Goal: Information Seeking & Learning: Learn about a topic

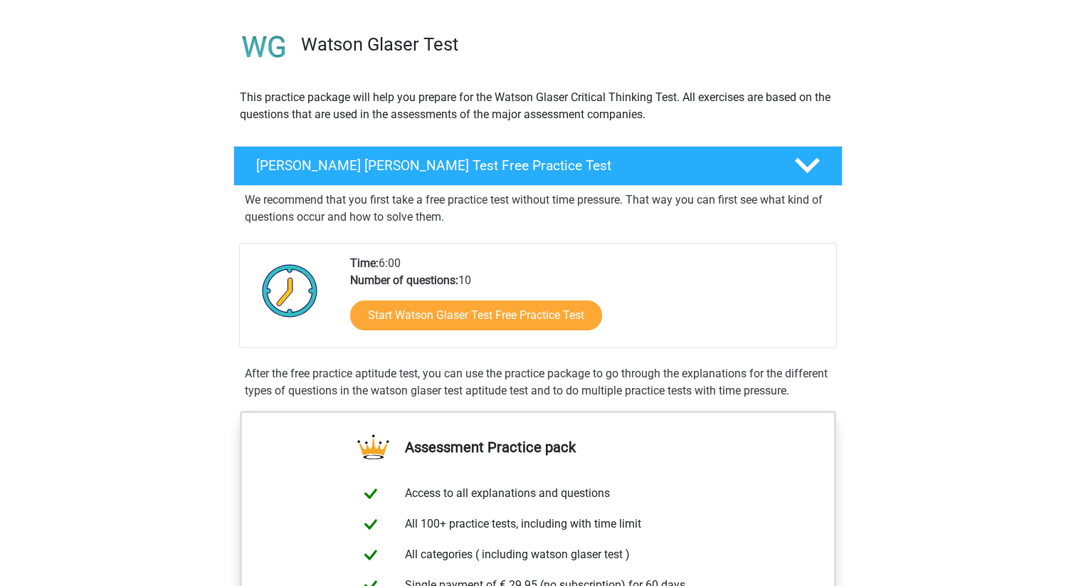
scroll to position [89, 0]
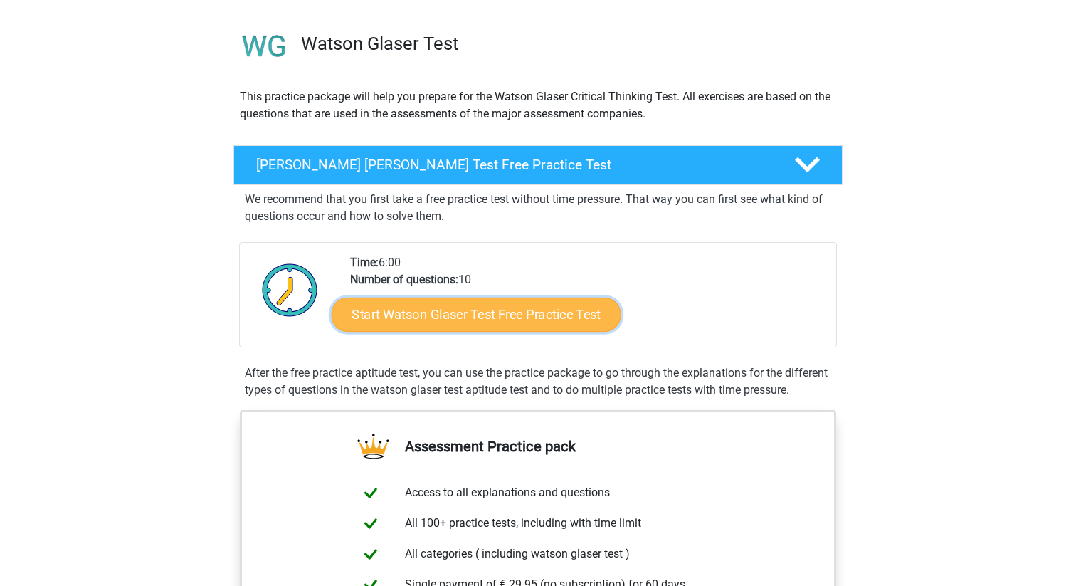
click at [485, 317] on link "Start Watson Glaser Test Free Practice Test" at bounding box center [477, 314] width 290 height 34
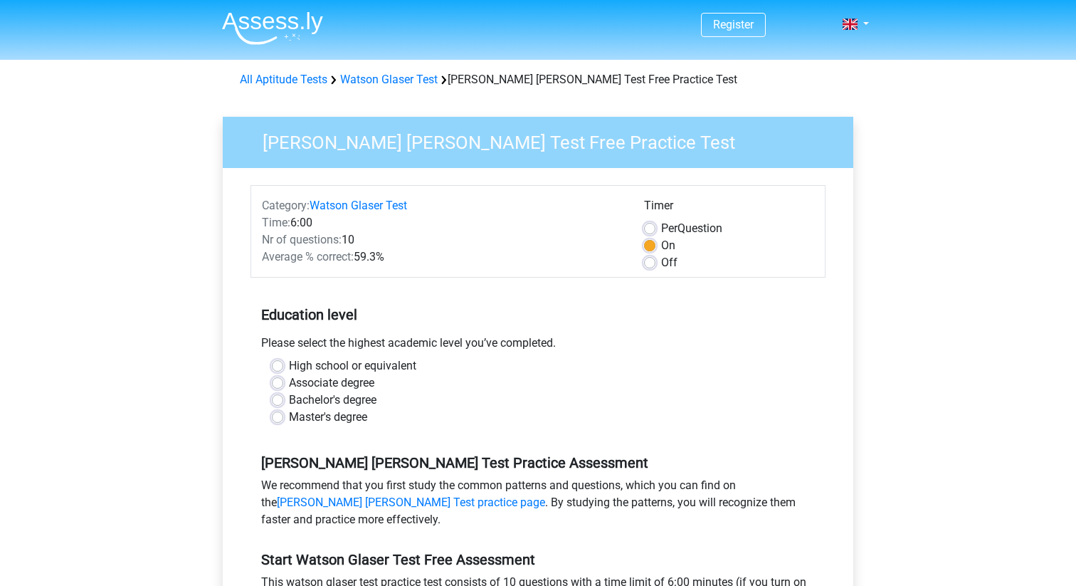
click at [289, 416] on label "Master's degree" at bounding box center [328, 416] width 78 height 17
click at [278, 416] on input "Master's degree" at bounding box center [277, 415] width 11 height 14
radio input "true"
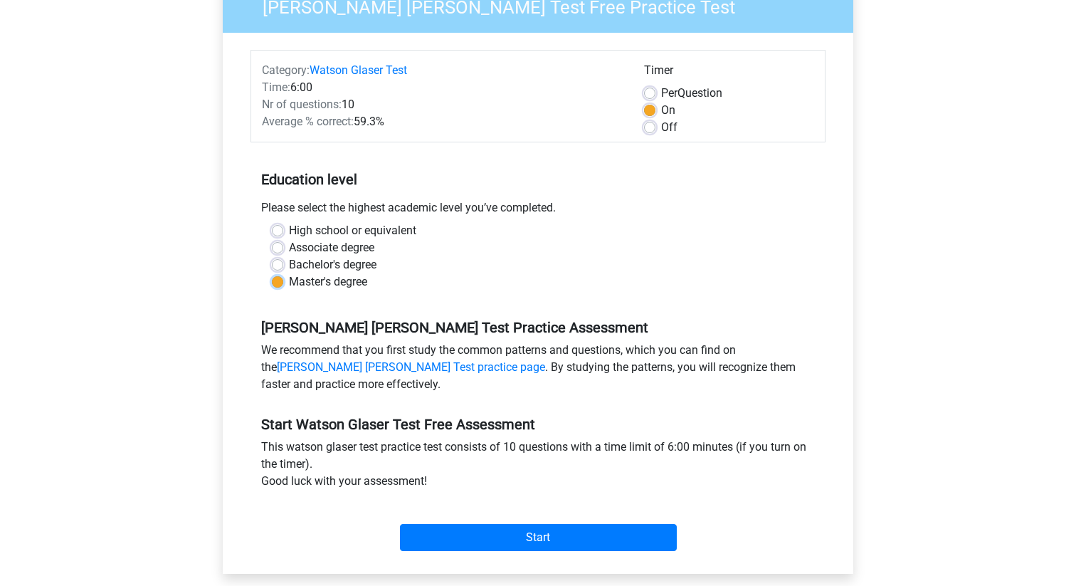
scroll to position [181, 0]
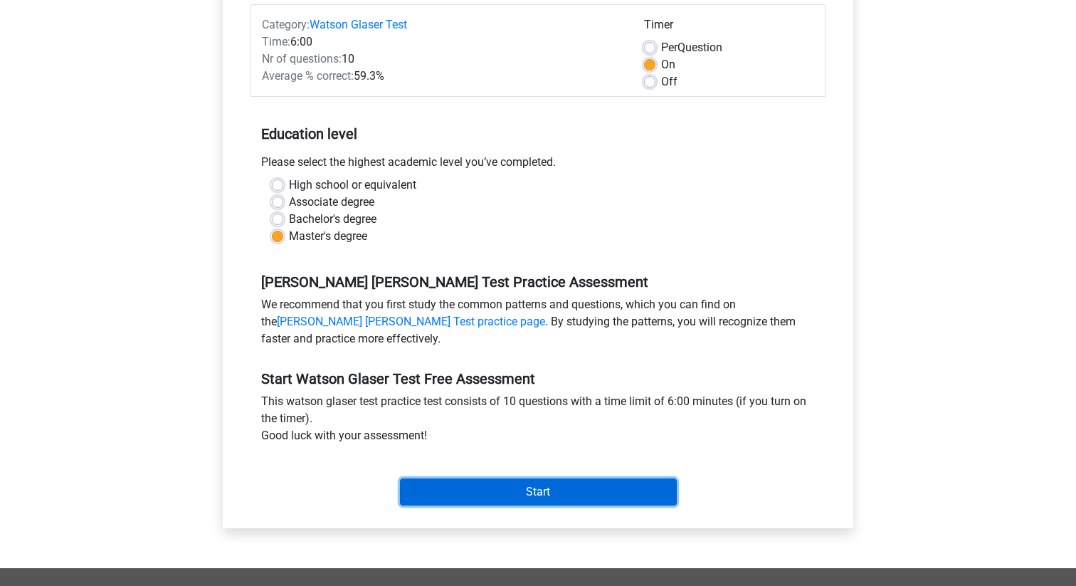
click at [525, 495] on input "Start" at bounding box center [538, 491] width 277 height 27
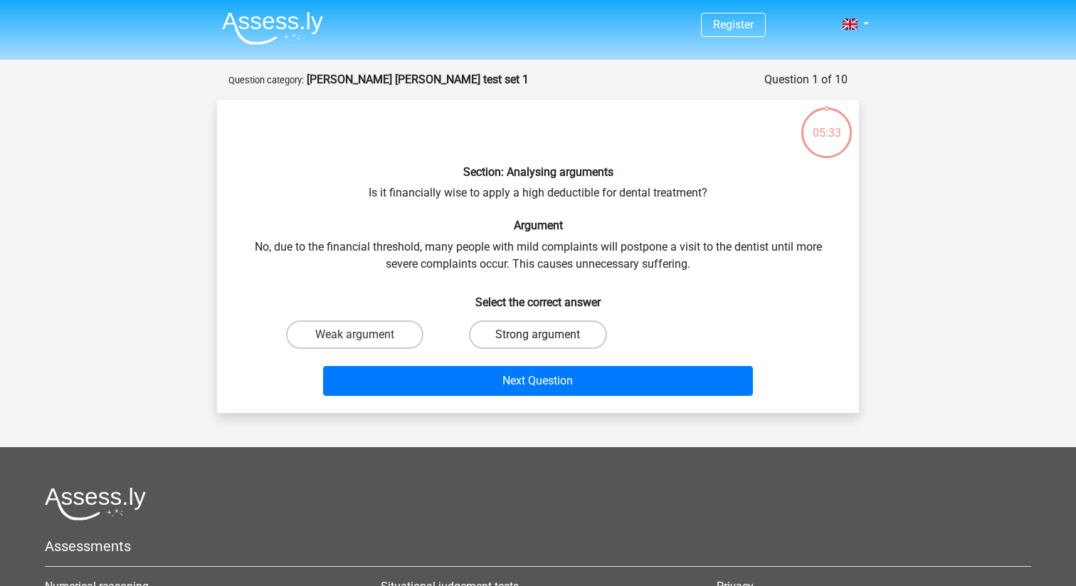
click at [519, 340] on label "Strong argument" at bounding box center [537, 334] width 137 height 28
click at [538, 340] on input "Strong argument" at bounding box center [542, 338] width 9 height 9
radio input "true"
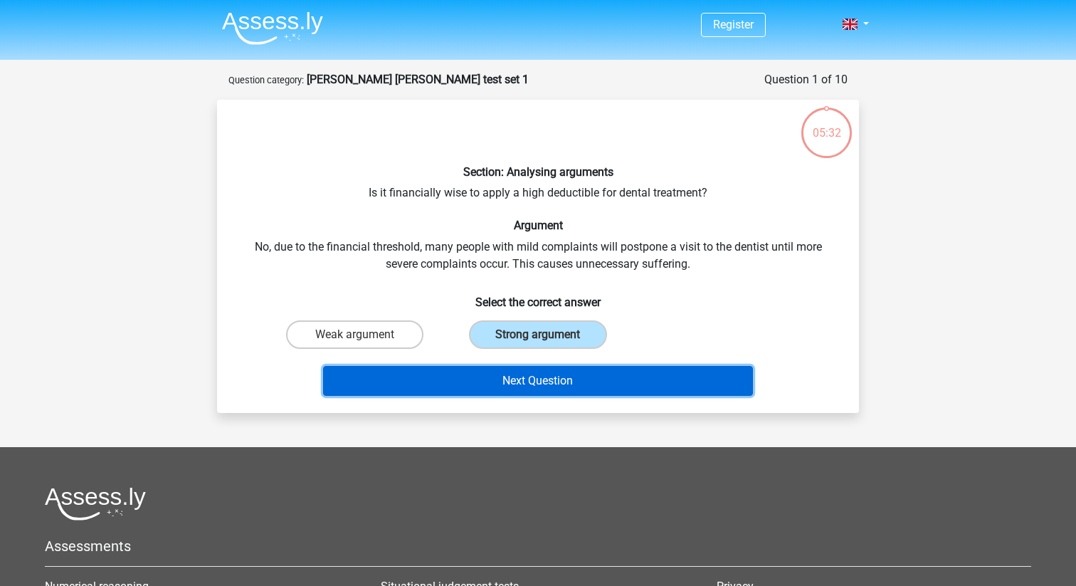
click at [525, 377] on button "Next Question" at bounding box center [538, 381] width 431 height 30
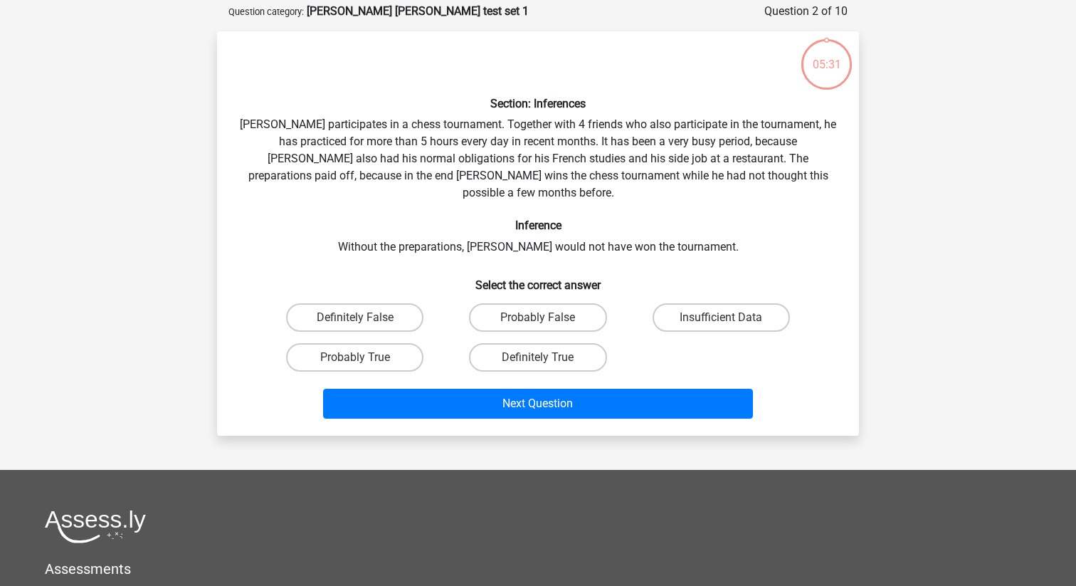
scroll to position [71, 0]
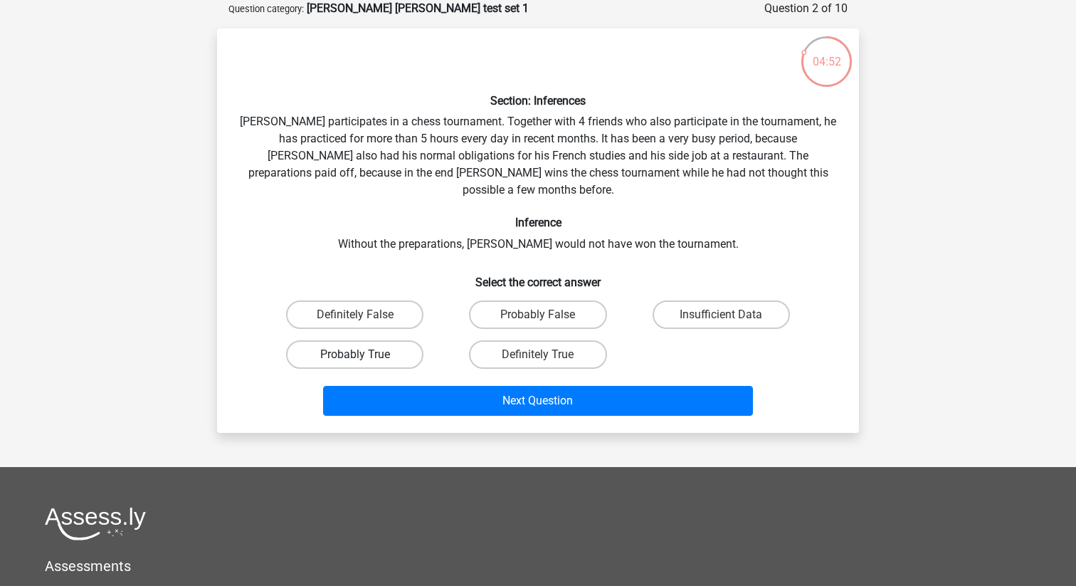
click at [382, 341] on label "Probably True" at bounding box center [354, 354] width 137 height 28
click at [364, 354] on input "Probably True" at bounding box center [359, 358] width 9 height 9
radio input "true"
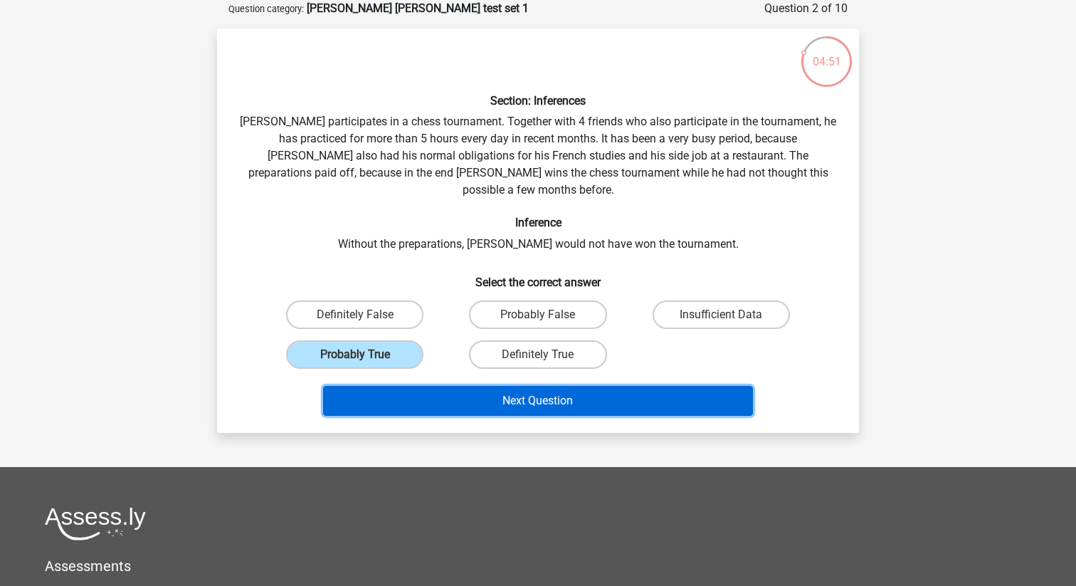
click at [465, 391] on button "Next Question" at bounding box center [538, 401] width 431 height 30
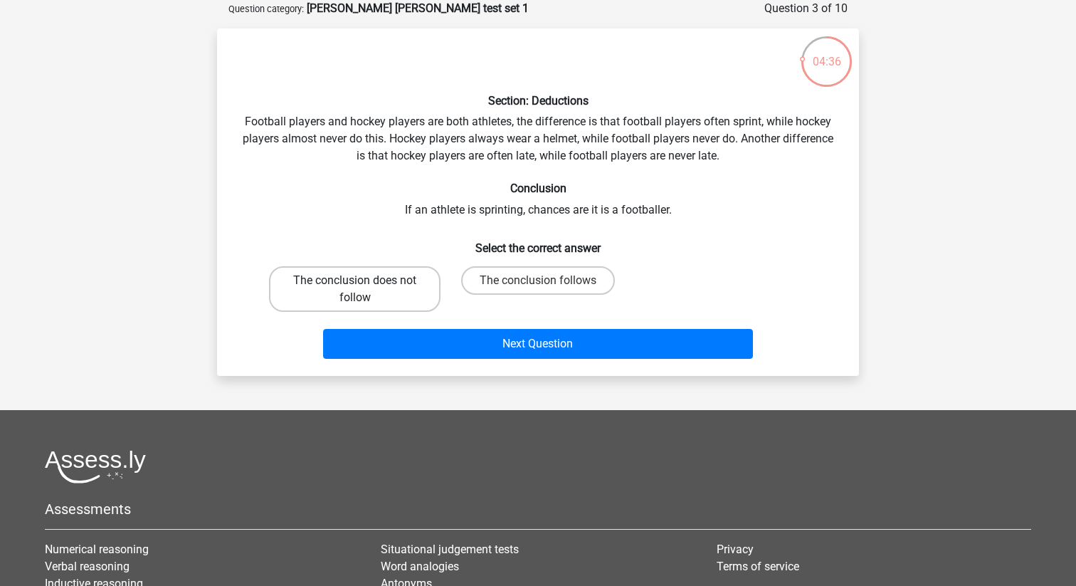
click at [391, 290] on label "The conclusion does not follow" at bounding box center [355, 289] width 172 height 46
click at [364, 290] on input "The conclusion does not follow" at bounding box center [359, 284] width 9 height 9
radio input "true"
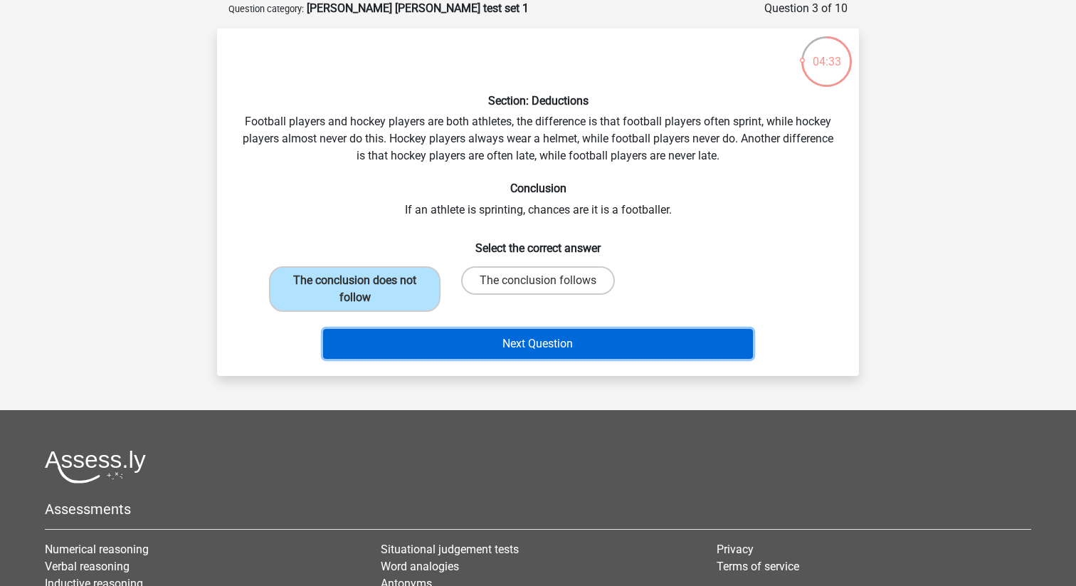
click at [557, 351] on button "Next Question" at bounding box center [538, 344] width 431 height 30
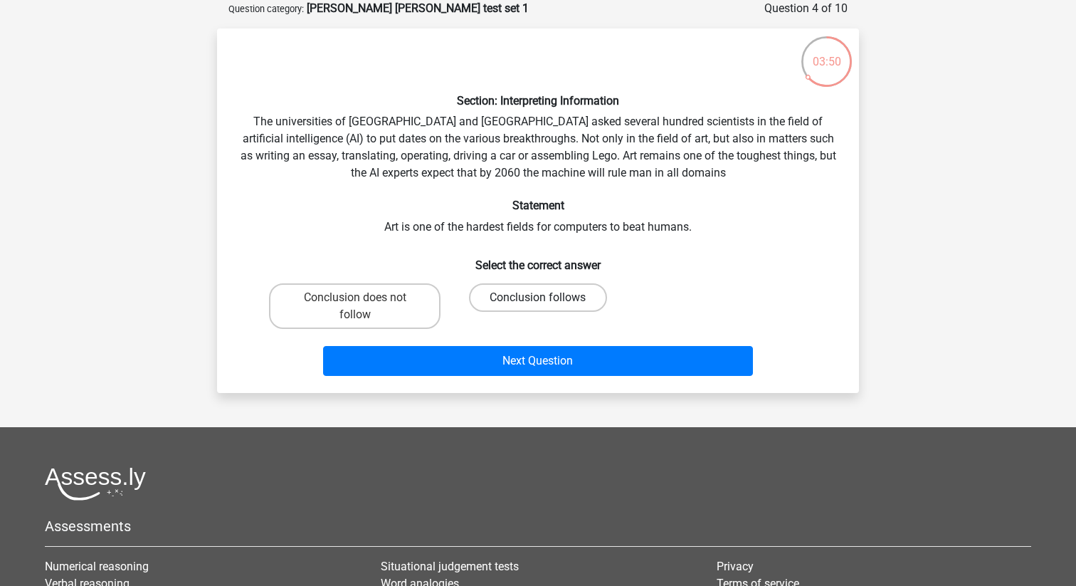
click at [519, 300] on label "Conclusion follows" at bounding box center [537, 297] width 137 height 28
click at [538, 300] on input "Conclusion follows" at bounding box center [542, 301] width 9 height 9
radio input "true"
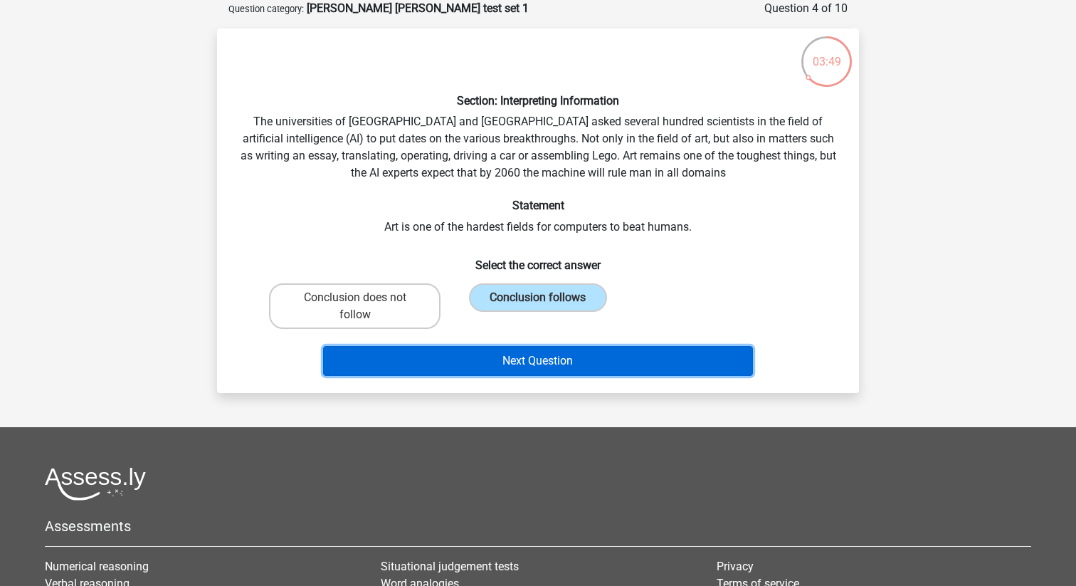
click at [519, 367] on button "Next Question" at bounding box center [538, 361] width 431 height 30
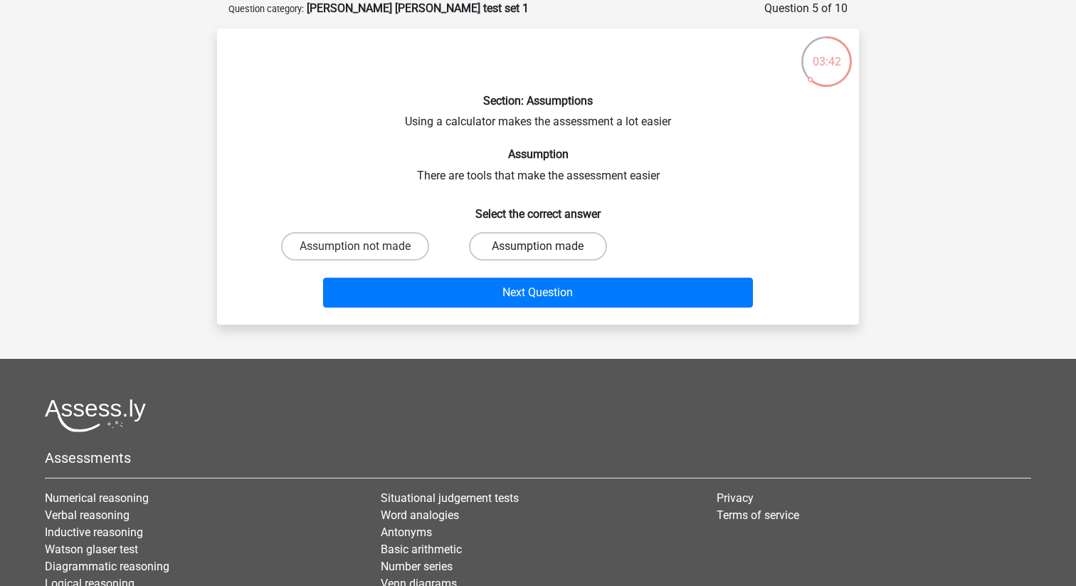
click at [510, 250] on label "Assumption made" at bounding box center [537, 246] width 137 height 28
click at [538, 250] on input "Assumption made" at bounding box center [542, 250] width 9 height 9
radio input "true"
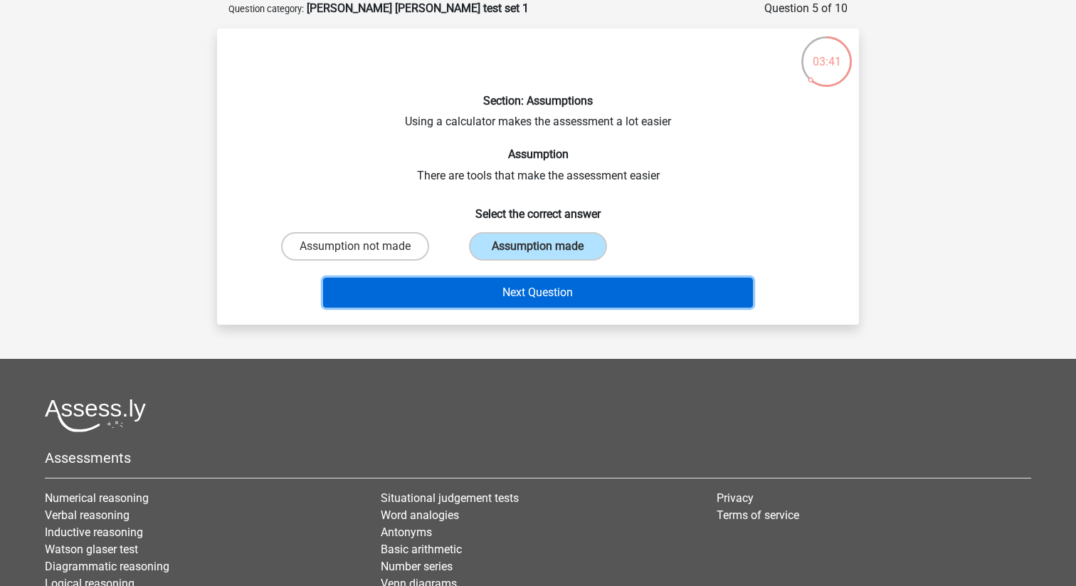
click at [521, 288] on button "Next Question" at bounding box center [538, 293] width 431 height 30
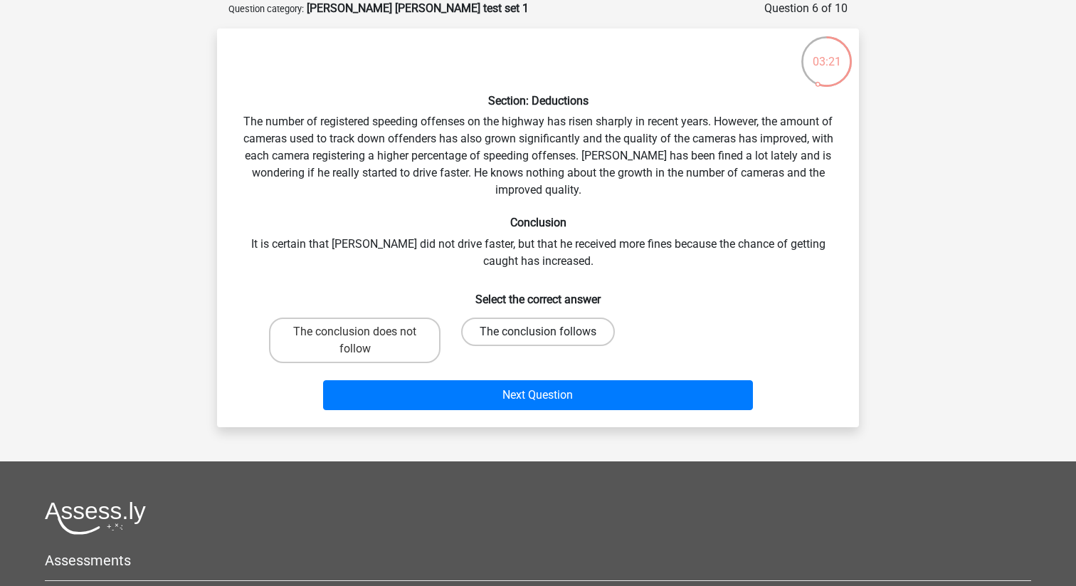
click at [515, 328] on label "The conclusion follows" at bounding box center [538, 331] width 154 height 28
click at [538, 332] on input "The conclusion follows" at bounding box center [542, 336] width 9 height 9
radio input "true"
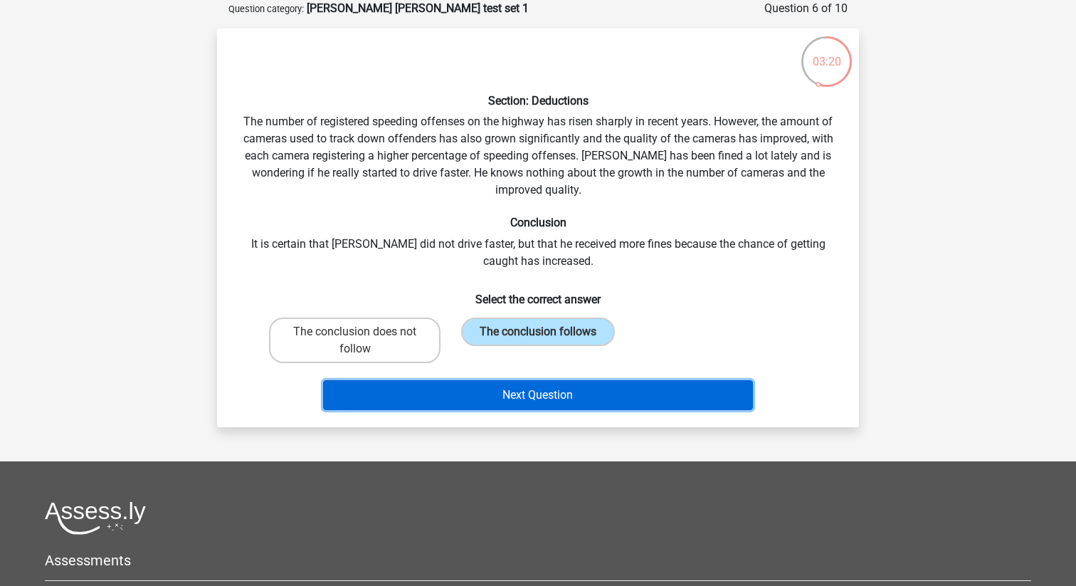
click at [520, 396] on button "Next Question" at bounding box center [538, 395] width 431 height 30
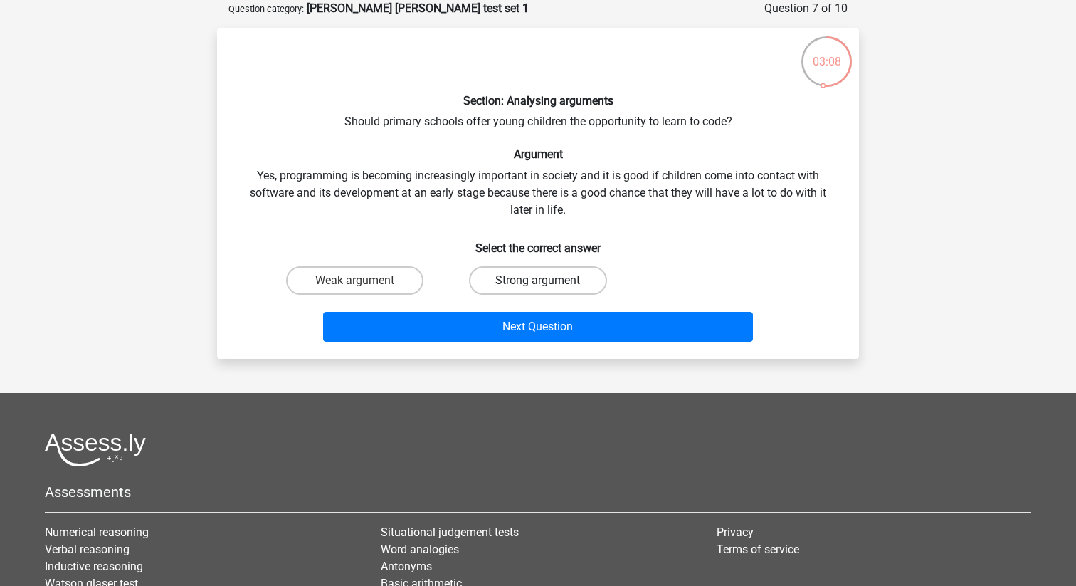
click at [564, 279] on label "Strong argument" at bounding box center [537, 280] width 137 height 28
click at [547, 280] on input "Strong argument" at bounding box center [542, 284] width 9 height 9
radio input "true"
click at [401, 275] on label "Weak argument" at bounding box center [354, 280] width 137 height 28
click at [364, 280] on input "Weak argument" at bounding box center [359, 284] width 9 height 9
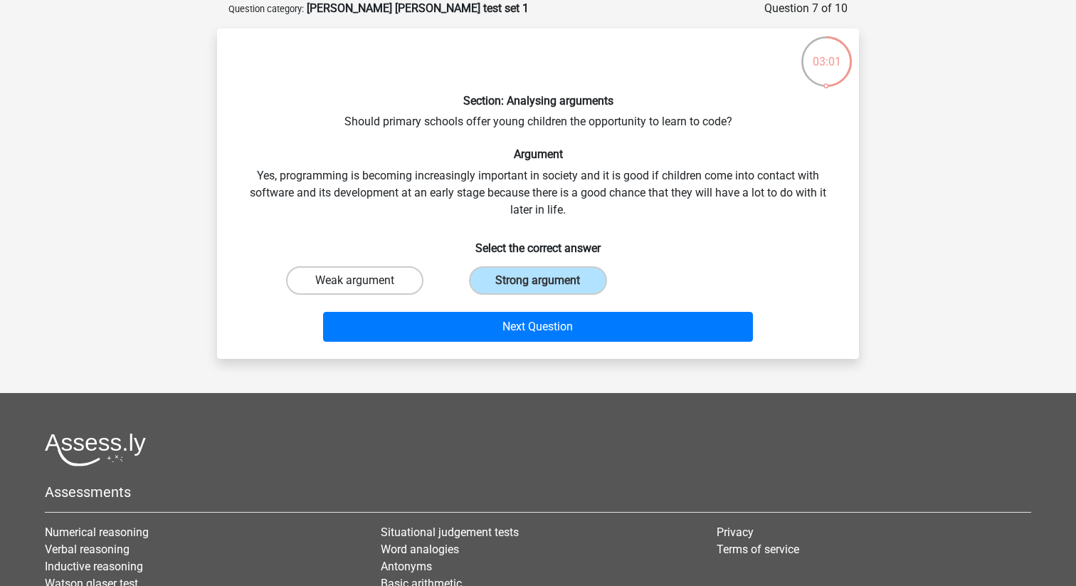
radio input "true"
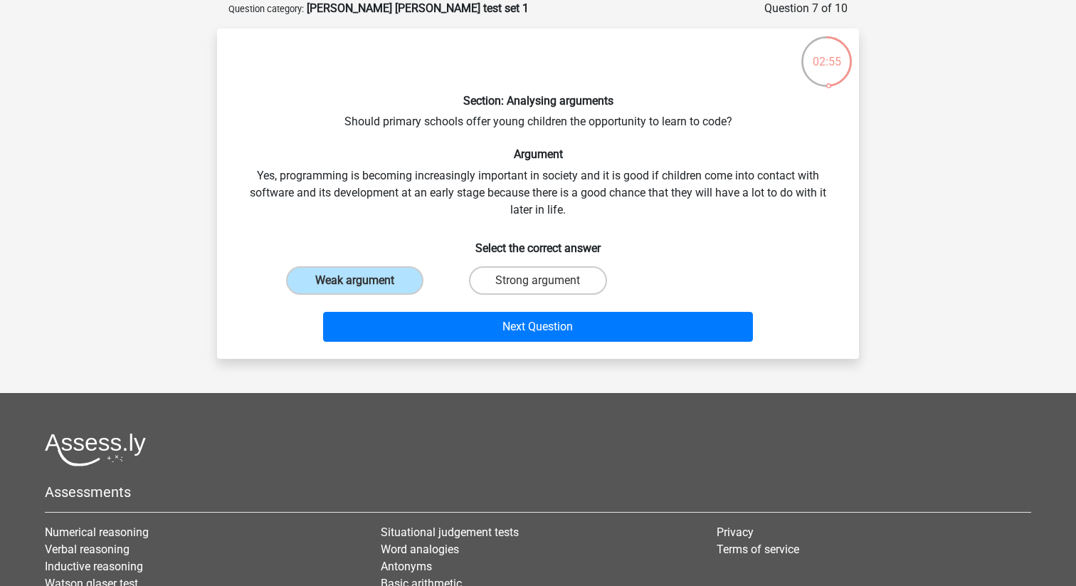
click at [547, 282] on input "Strong argument" at bounding box center [542, 284] width 9 height 9
radio input "true"
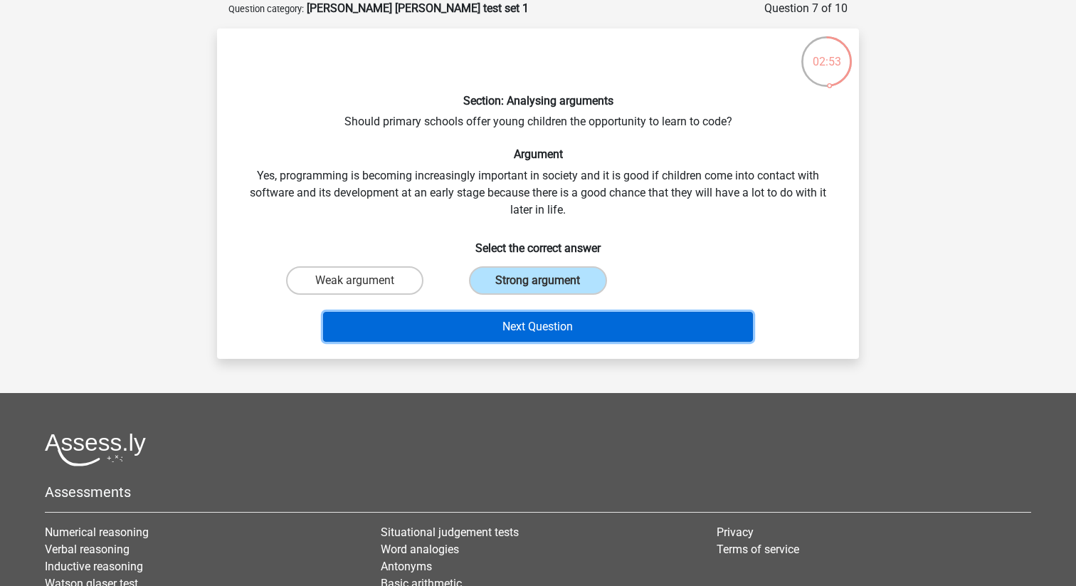
click at [541, 325] on button "Next Question" at bounding box center [538, 327] width 431 height 30
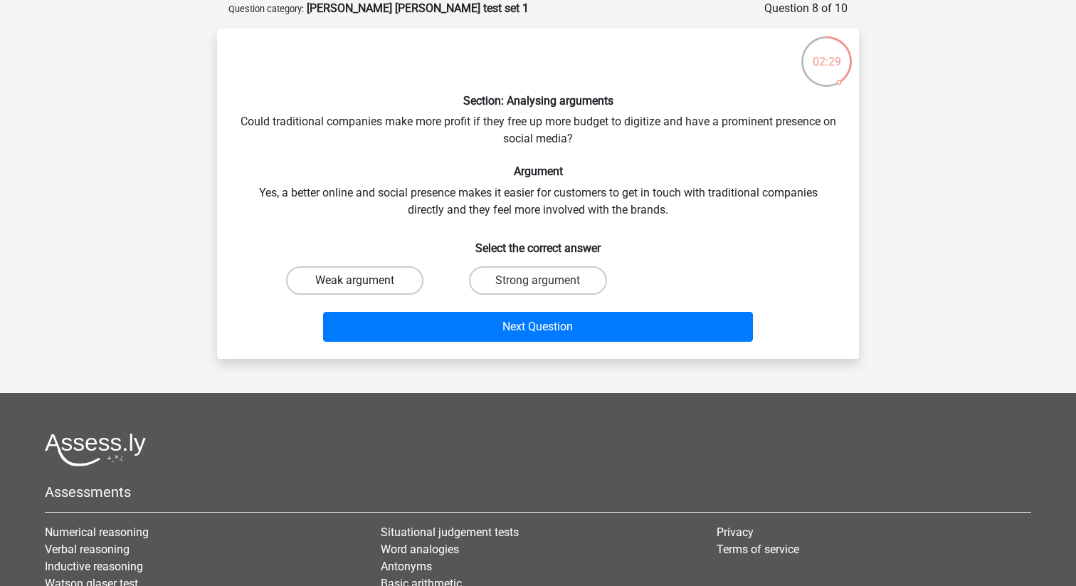
click at [372, 283] on label "Weak argument" at bounding box center [354, 280] width 137 height 28
click at [364, 283] on input "Weak argument" at bounding box center [359, 284] width 9 height 9
radio input "true"
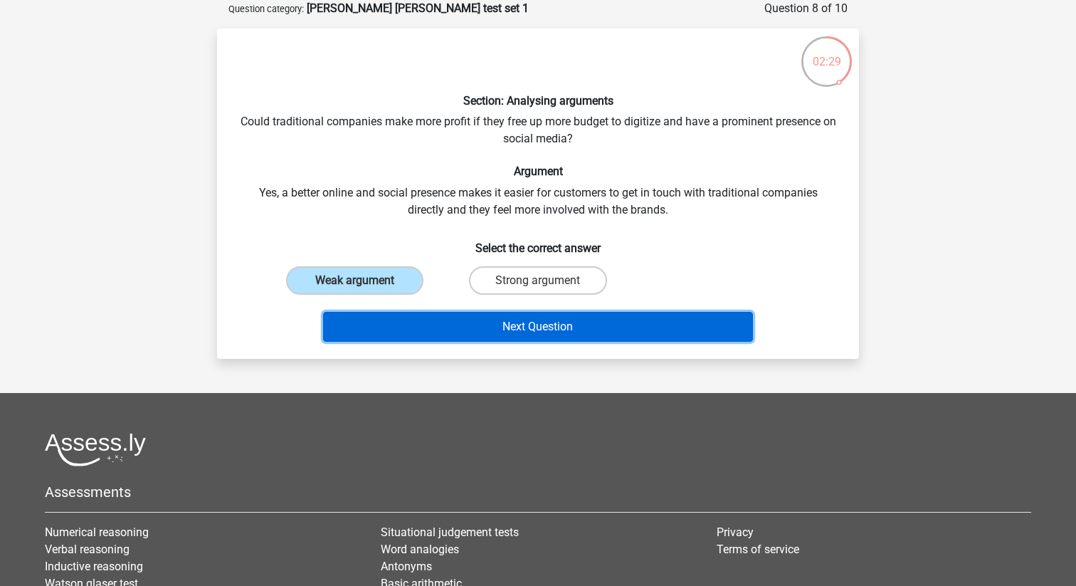
click at [411, 321] on button "Next Question" at bounding box center [538, 327] width 431 height 30
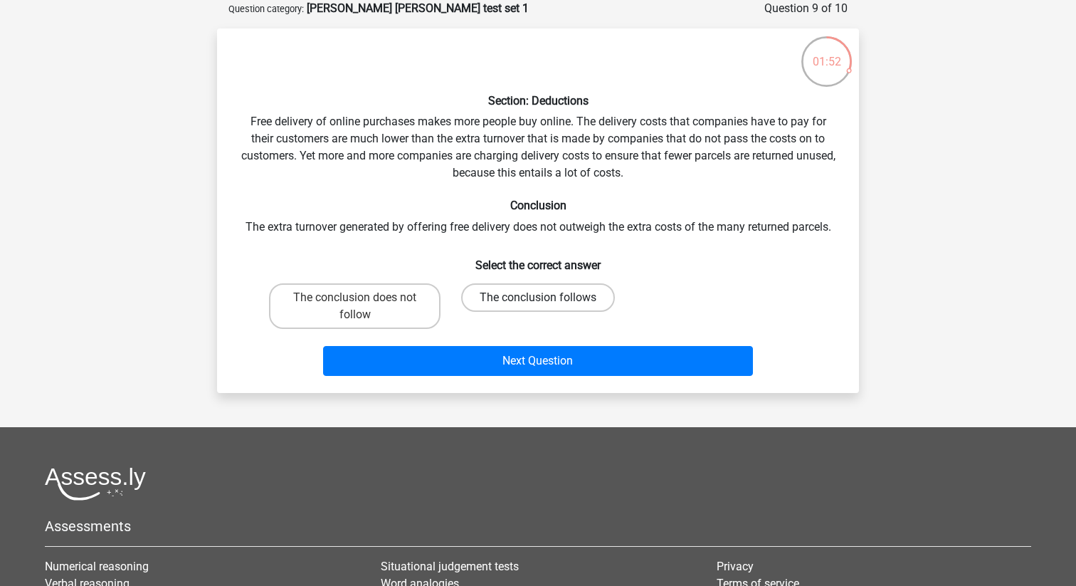
click at [549, 297] on label "The conclusion follows" at bounding box center [538, 297] width 154 height 28
click at [547, 297] on input "The conclusion follows" at bounding box center [542, 301] width 9 height 9
radio input "true"
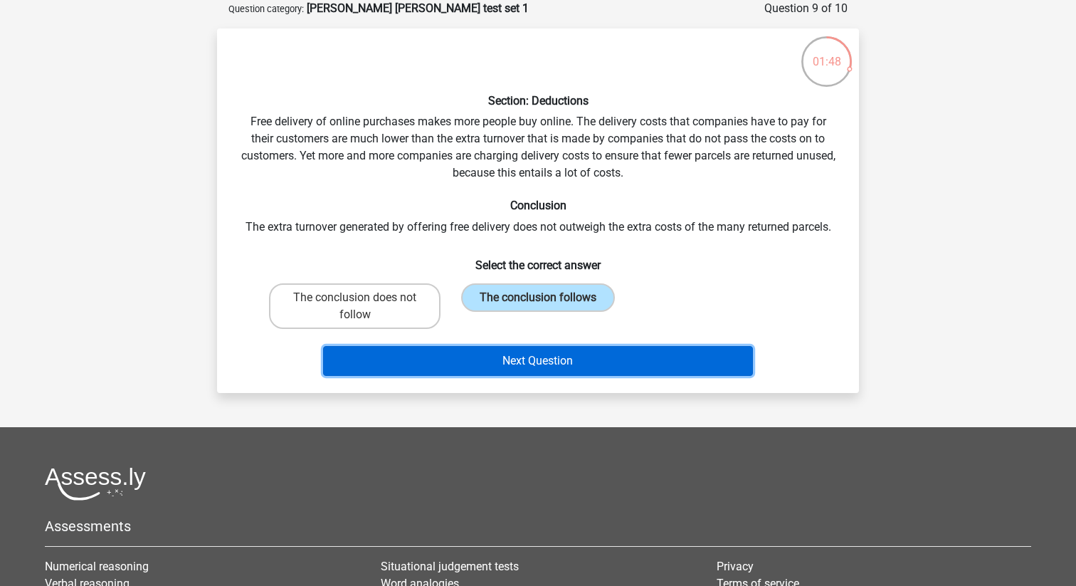
click at [549, 366] on button "Next Question" at bounding box center [538, 361] width 431 height 30
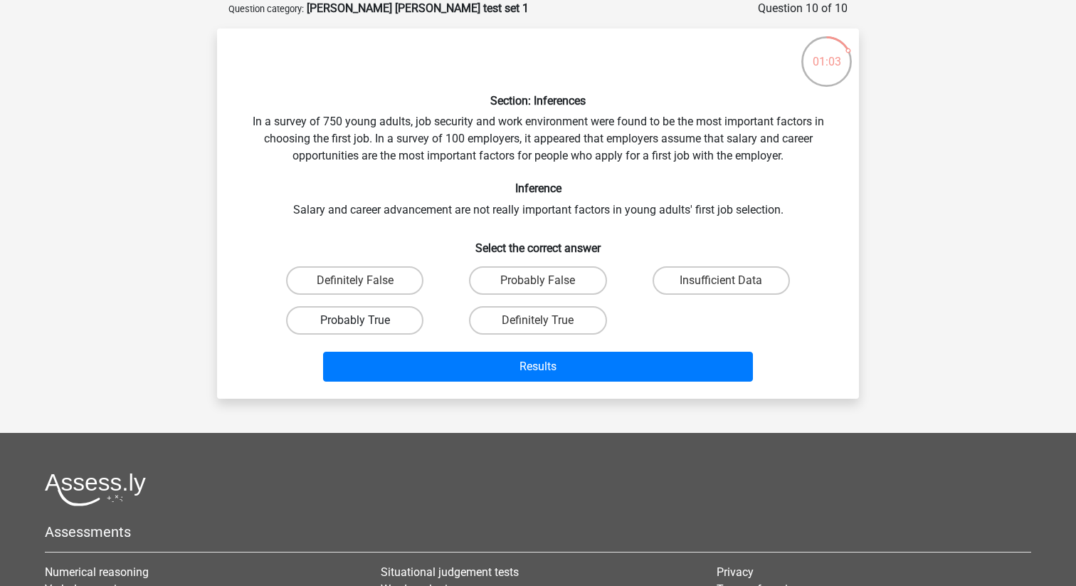
click at [386, 325] on label "Probably True" at bounding box center [354, 320] width 137 height 28
click at [364, 325] on input "Probably True" at bounding box center [359, 324] width 9 height 9
radio input "true"
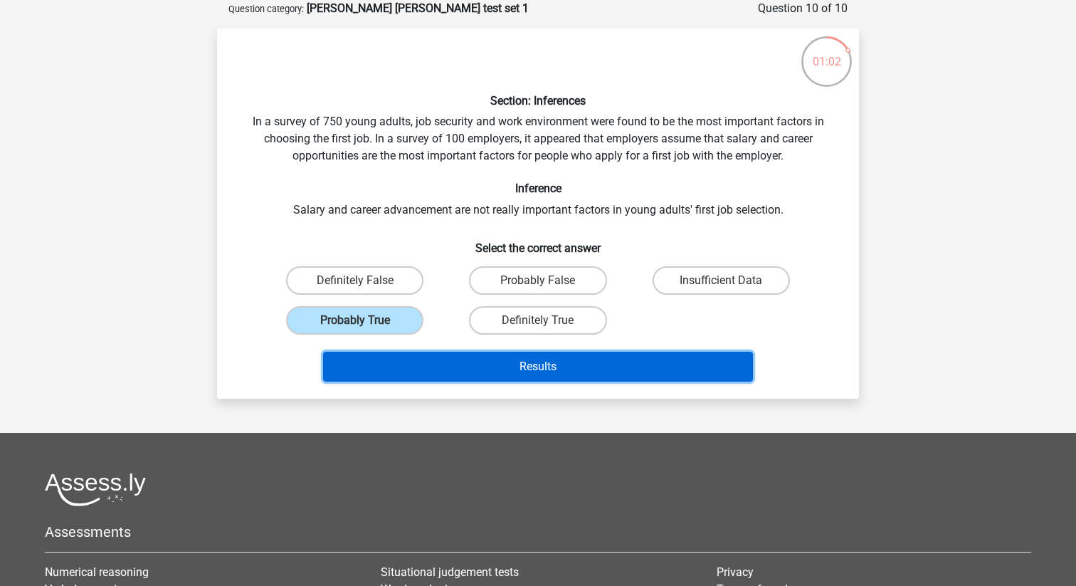
click at [480, 369] on button "Results" at bounding box center [538, 367] width 431 height 30
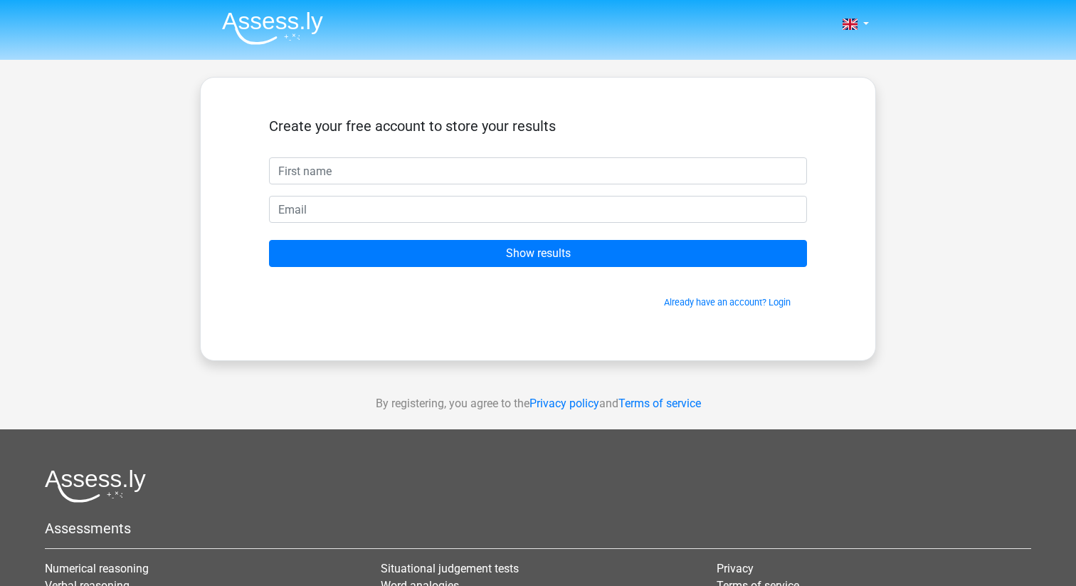
click at [562, 166] on input "text" at bounding box center [538, 170] width 538 height 27
type input "[PERSON_NAME]"
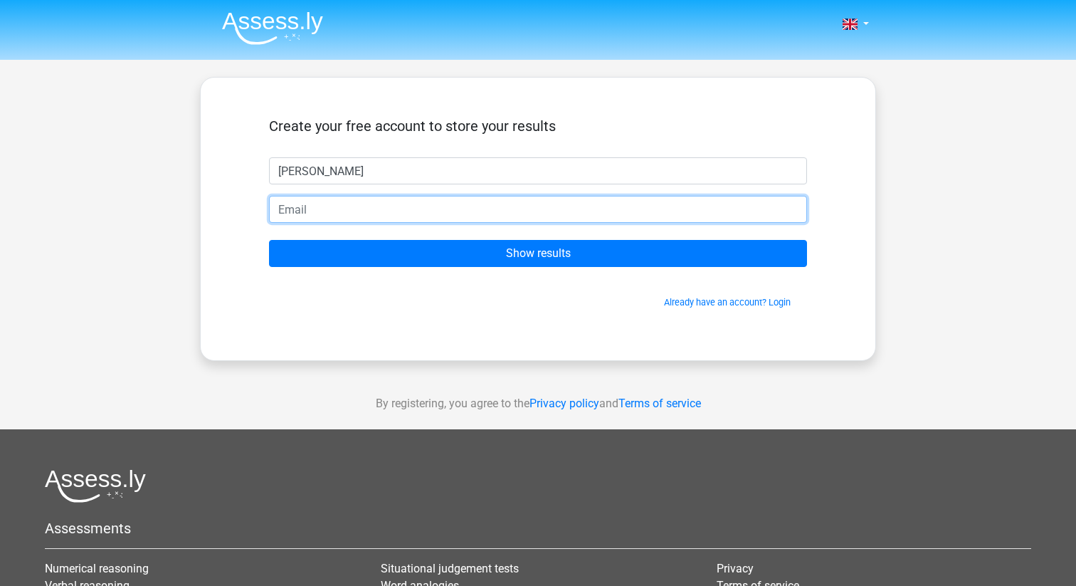
click at [381, 211] on input "email" at bounding box center [538, 209] width 538 height 27
type input "[PERSON_NAME][EMAIL_ADDRESS][DOMAIN_NAME]"
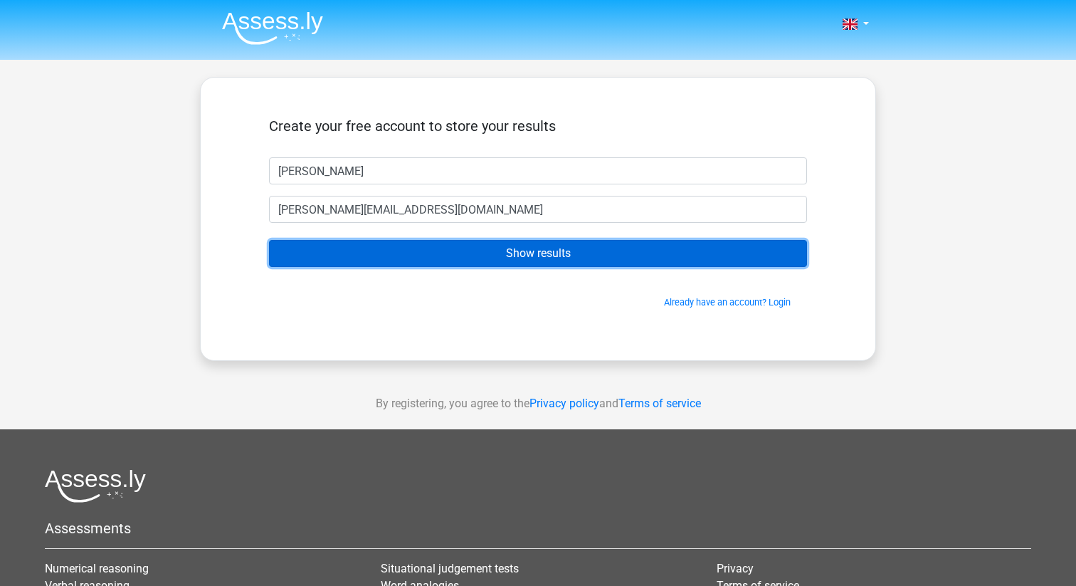
click at [404, 258] on input "Show results" at bounding box center [538, 253] width 538 height 27
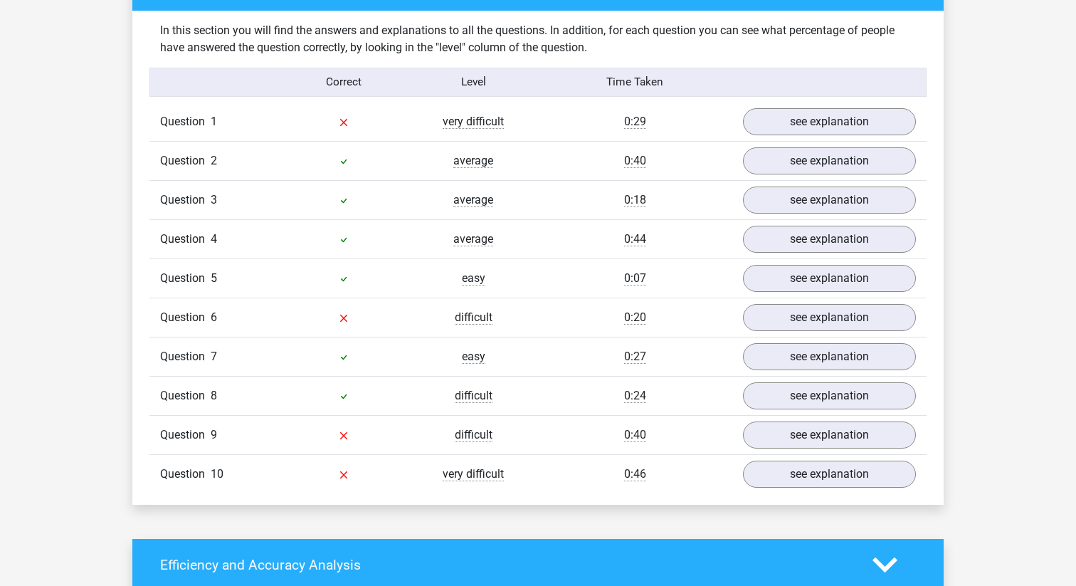
scroll to position [1095, 0]
click at [778, 126] on link "see explanation" at bounding box center [829, 122] width 199 height 31
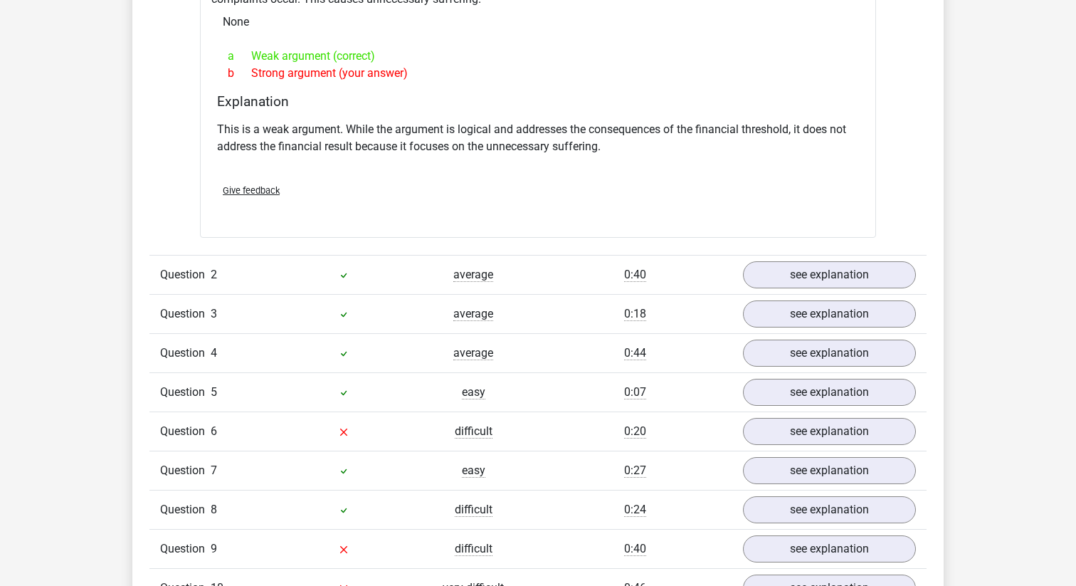
scroll to position [1374, 0]
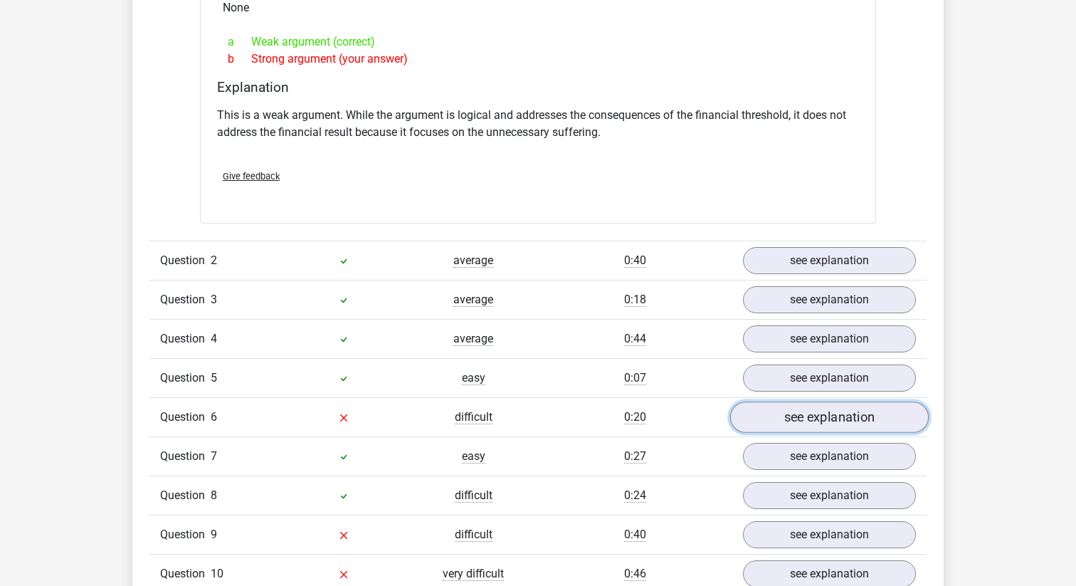
click at [860, 421] on link "see explanation" at bounding box center [829, 416] width 199 height 31
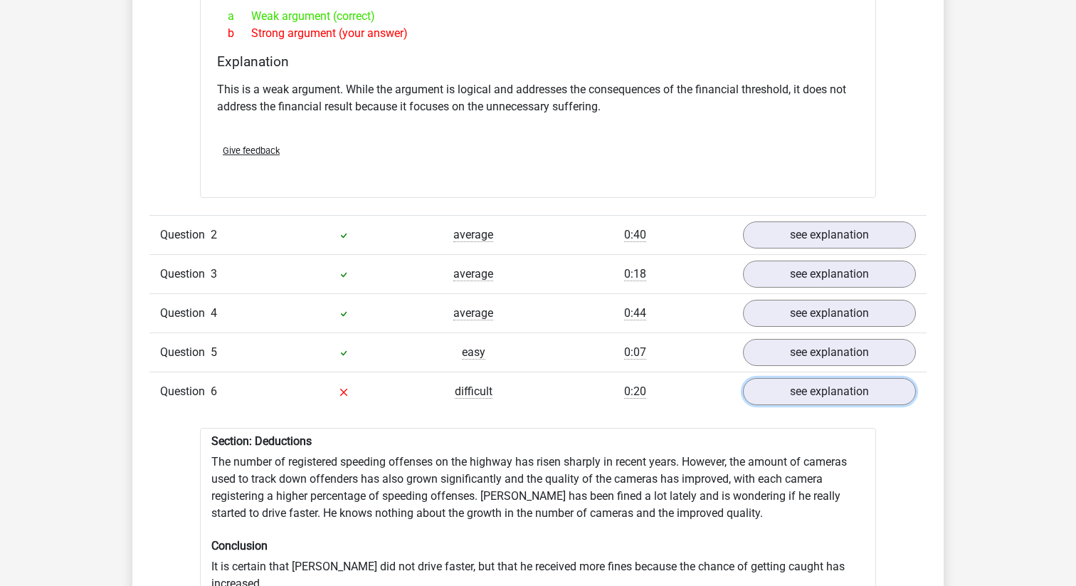
scroll to position [1353, 0]
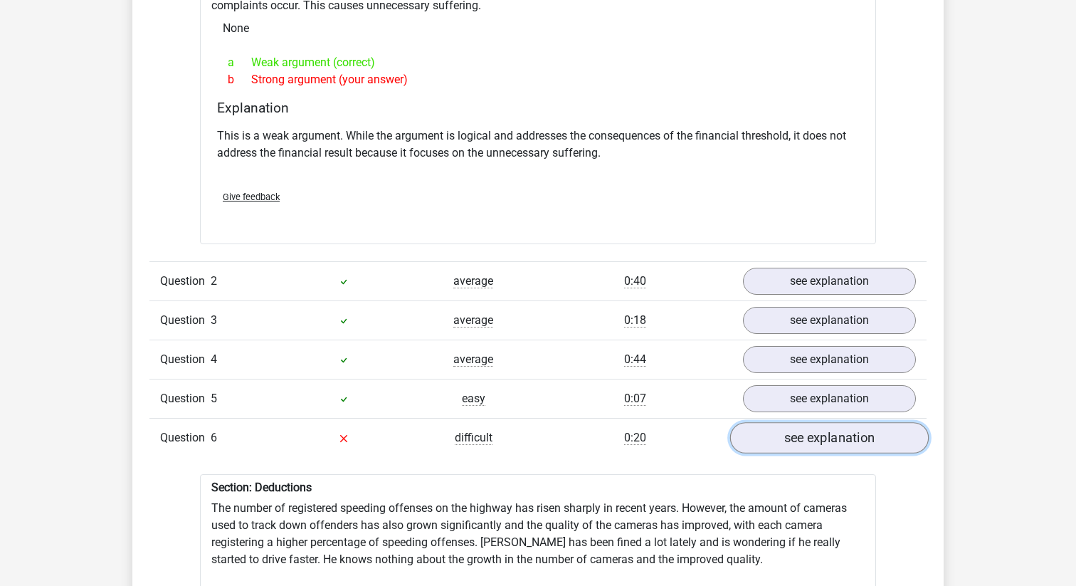
click at [808, 440] on link "see explanation" at bounding box center [829, 437] width 199 height 31
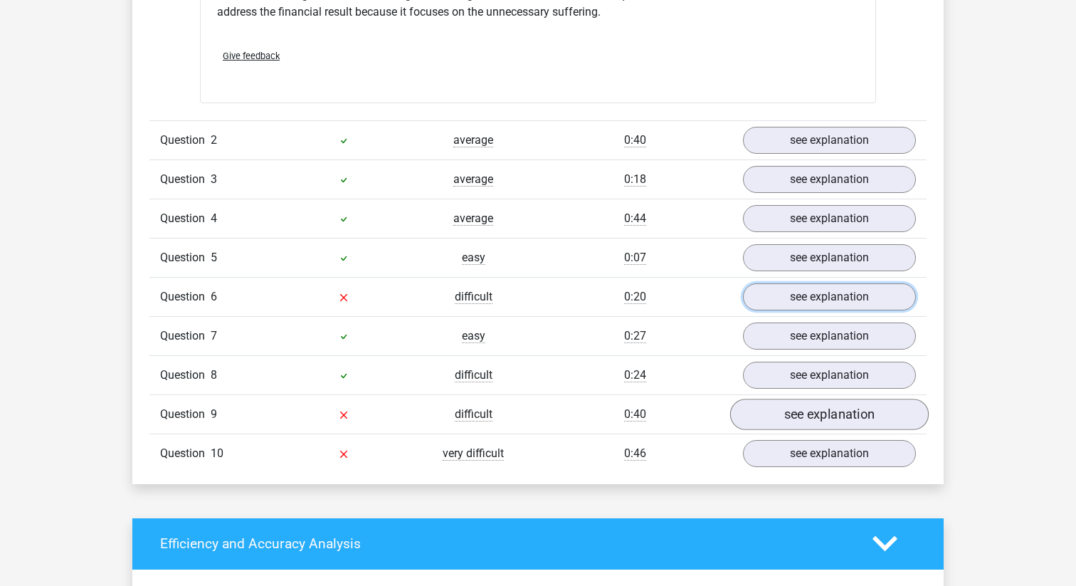
scroll to position [1498, 0]
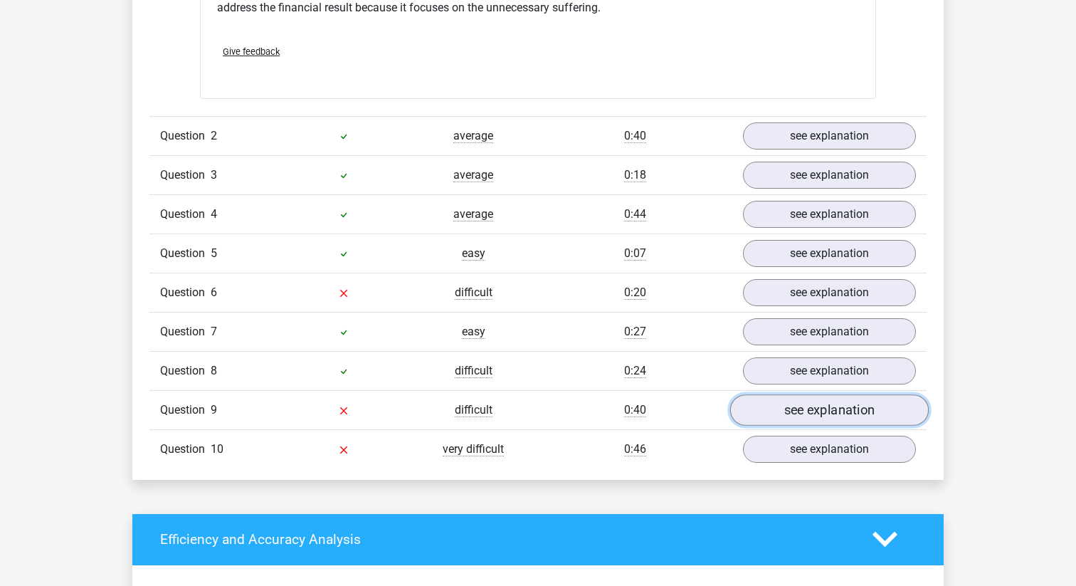
click at [808, 416] on link "see explanation" at bounding box center [829, 409] width 199 height 31
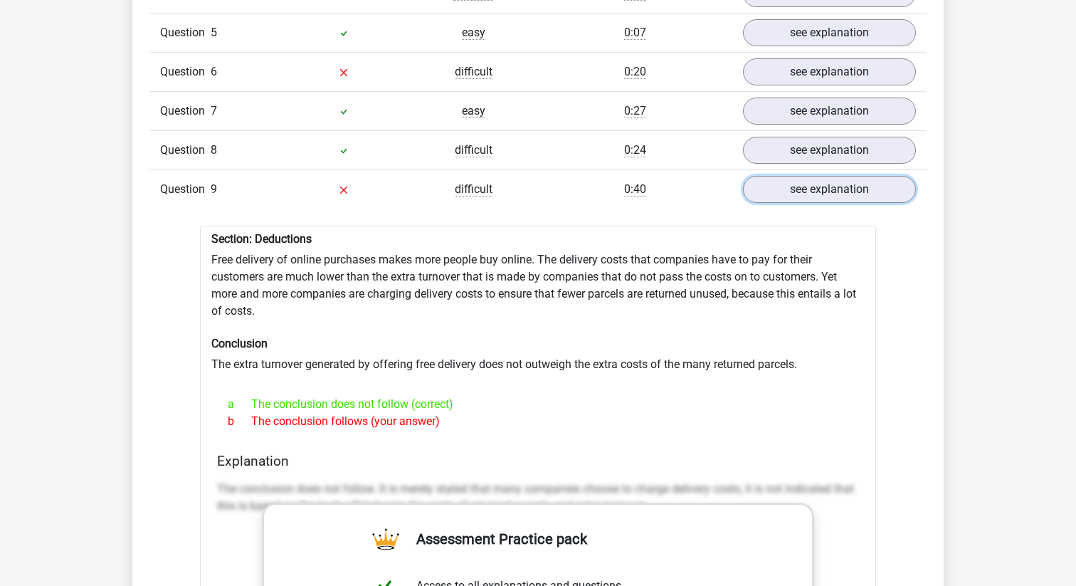
scroll to position [1709, 0]
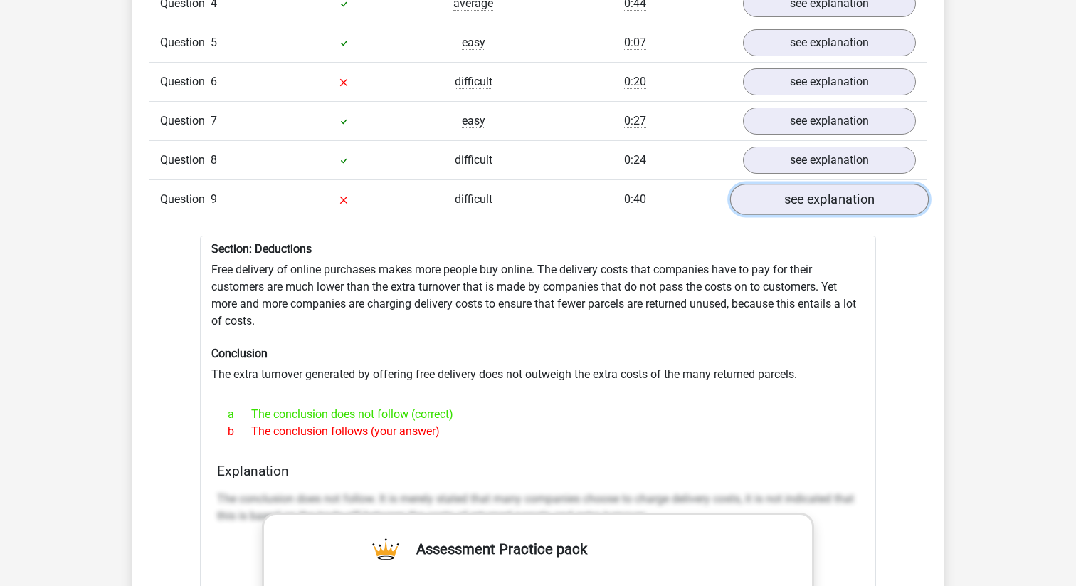
click at [803, 201] on link "see explanation" at bounding box center [829, 199] width 199 height 31
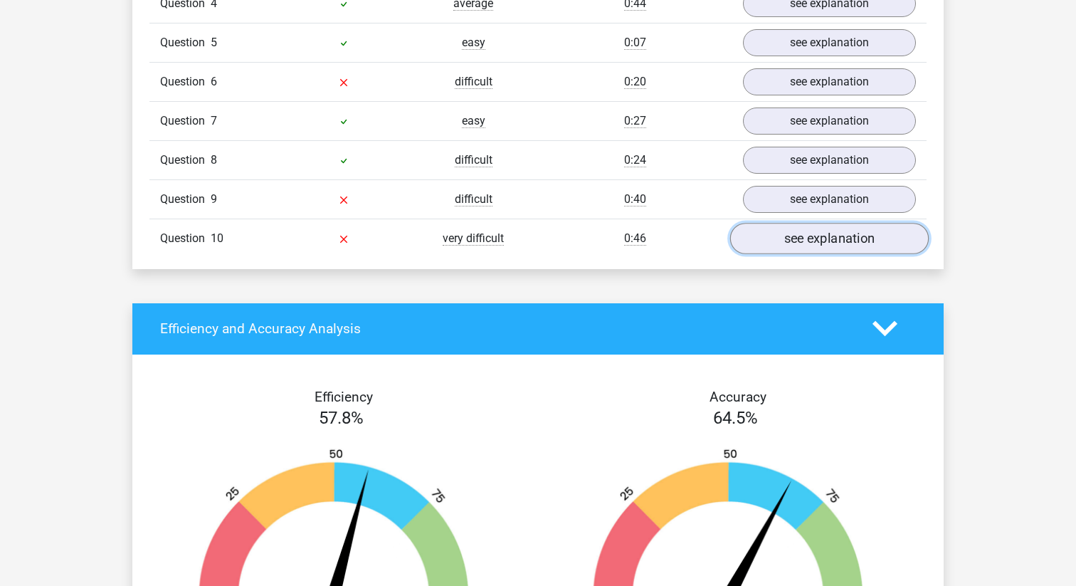
click at [822, 244] on link "see explanation" at bounding box center [829, 238] width 199 height 31
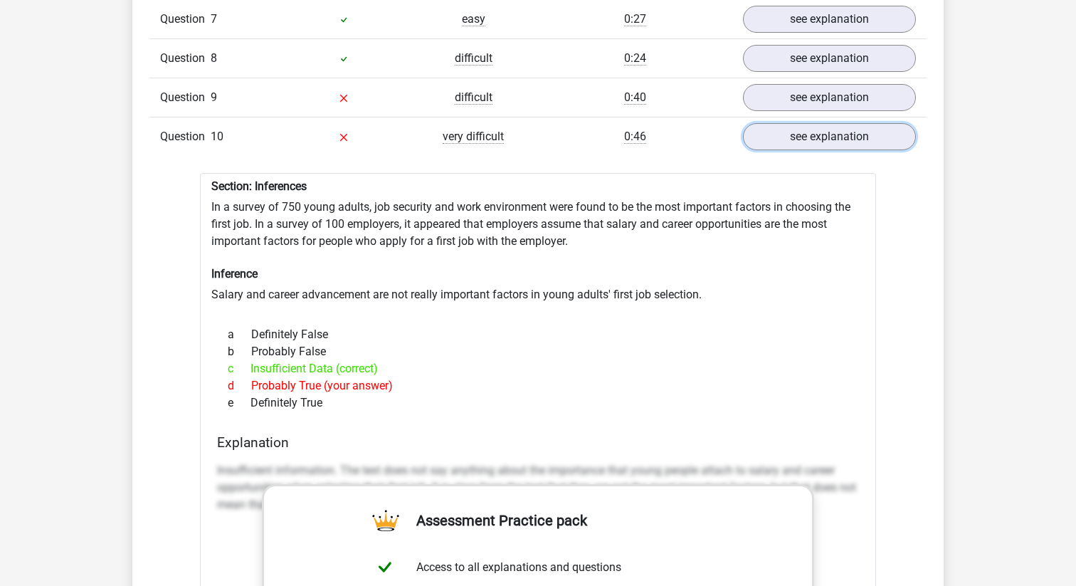
scroll to position [1809, 0]
click at [813, 141] on link "see explanation" at bounding box center [829, 137] width 199 height 31
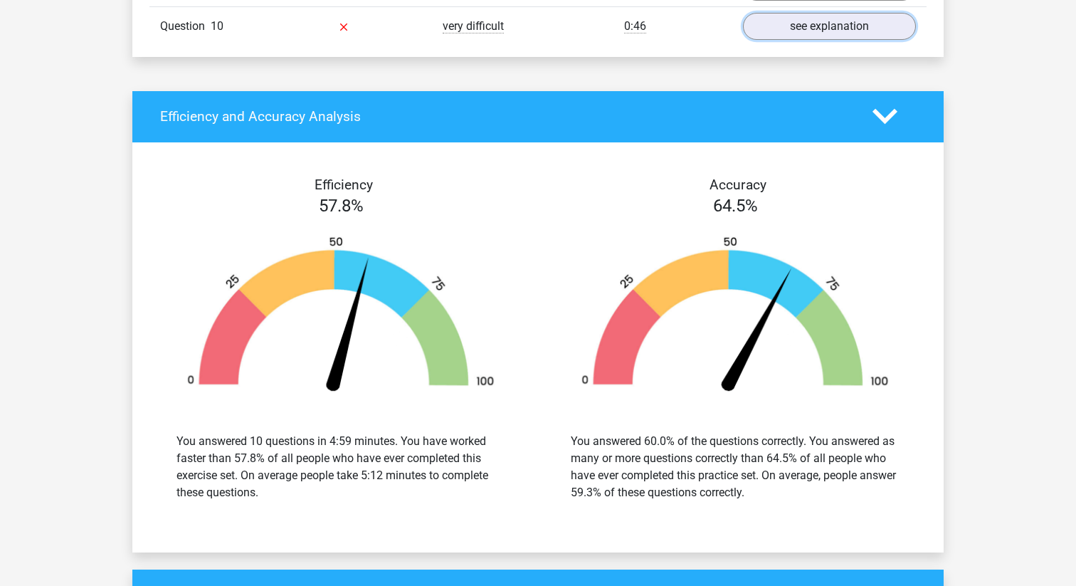
scroll to position [1934, 0]
